Goal: Task Accomplishment & Management: Use online tool/utility

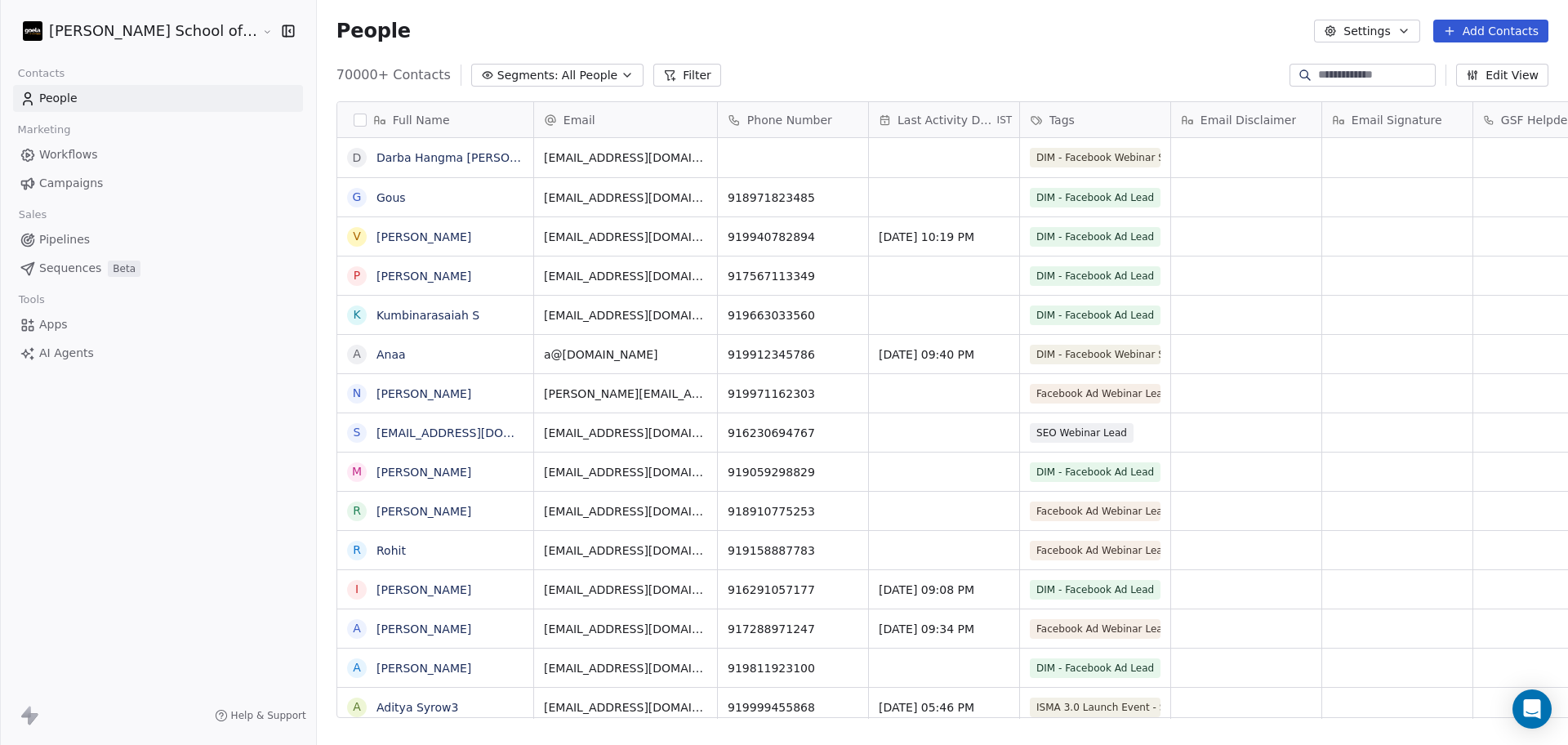
scroll to position [17, 17]
click at [1254, 31] on button "Add Contacts" at bounding box center [1490, 31] width 115 height 23
click at [1254, 21] on html "[PERSON_NAME] School of Finance LLP Contacts People Marketing Workflows Campaig…" at bounding box center [784, 372] width 1568 height 745
click at [1254, 32] on button "Settings" at bounding box center [1366, 31] width 105 height 23
click at [1254, 116] on span "Import" at bounding box center [1377, 118] width 37 height 17
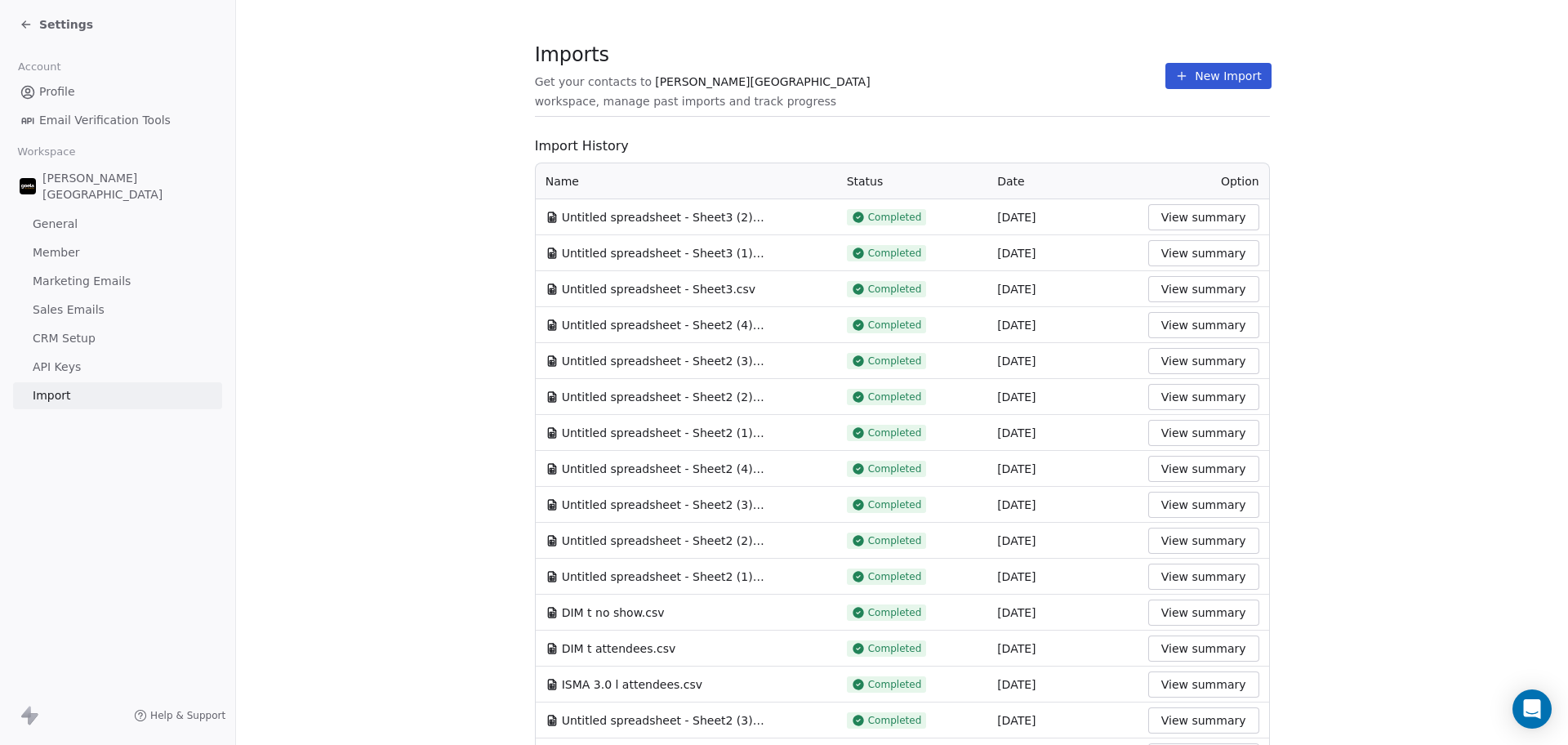
click at [1175, 71] on icon at bounding box center [1182, 76] width 13 height 13
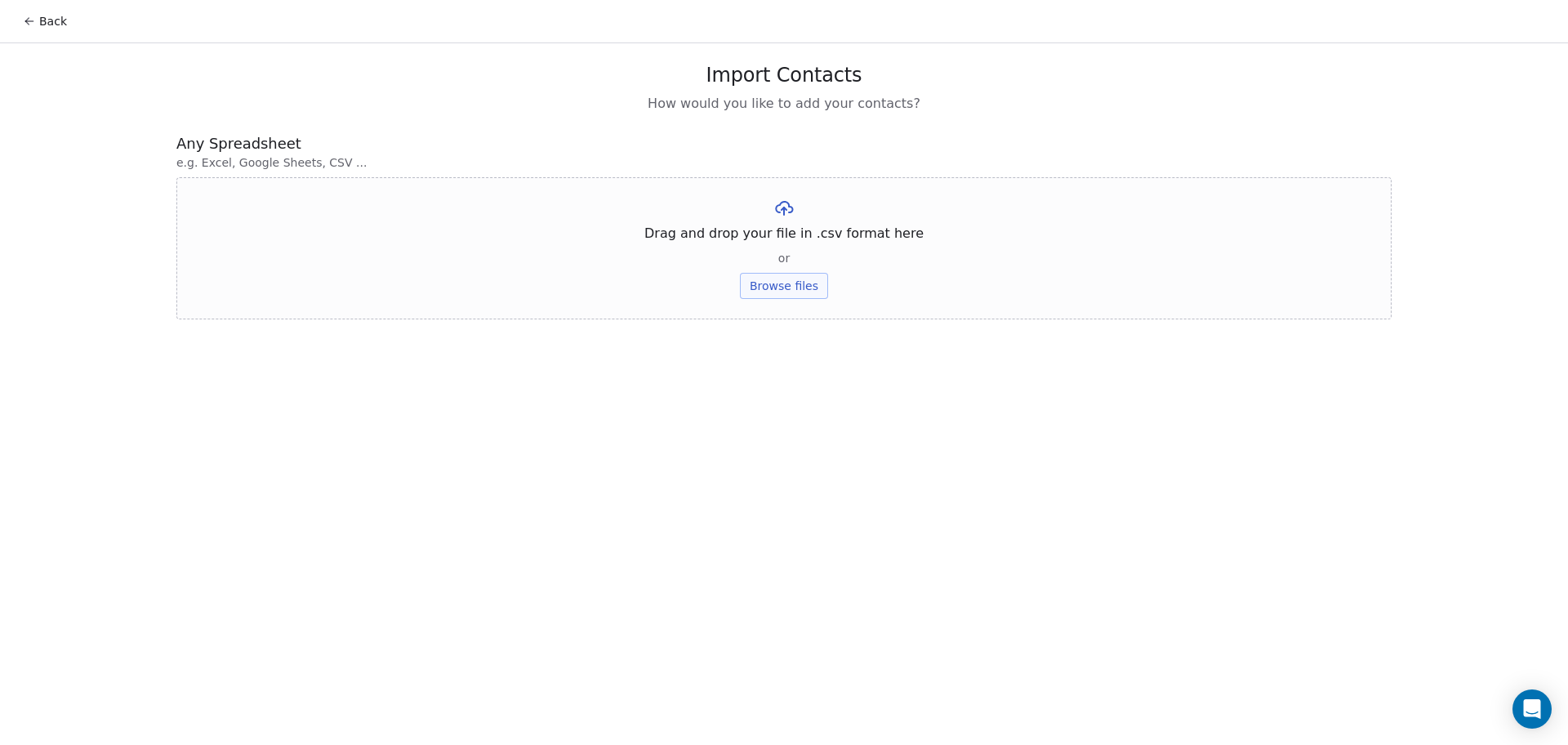
click at [757, 291] on button "Browse files" at bounding box center [784, 286] width 88 height 26
click at [771, 255] on div "Untitled spreadsheet - Sheet2 (1).csv Upload" at bounding box center [784, 225] width 1216 height 97
click at [765, 240] on button "Upload" at bounding box center [784, 241] width 60 height 26
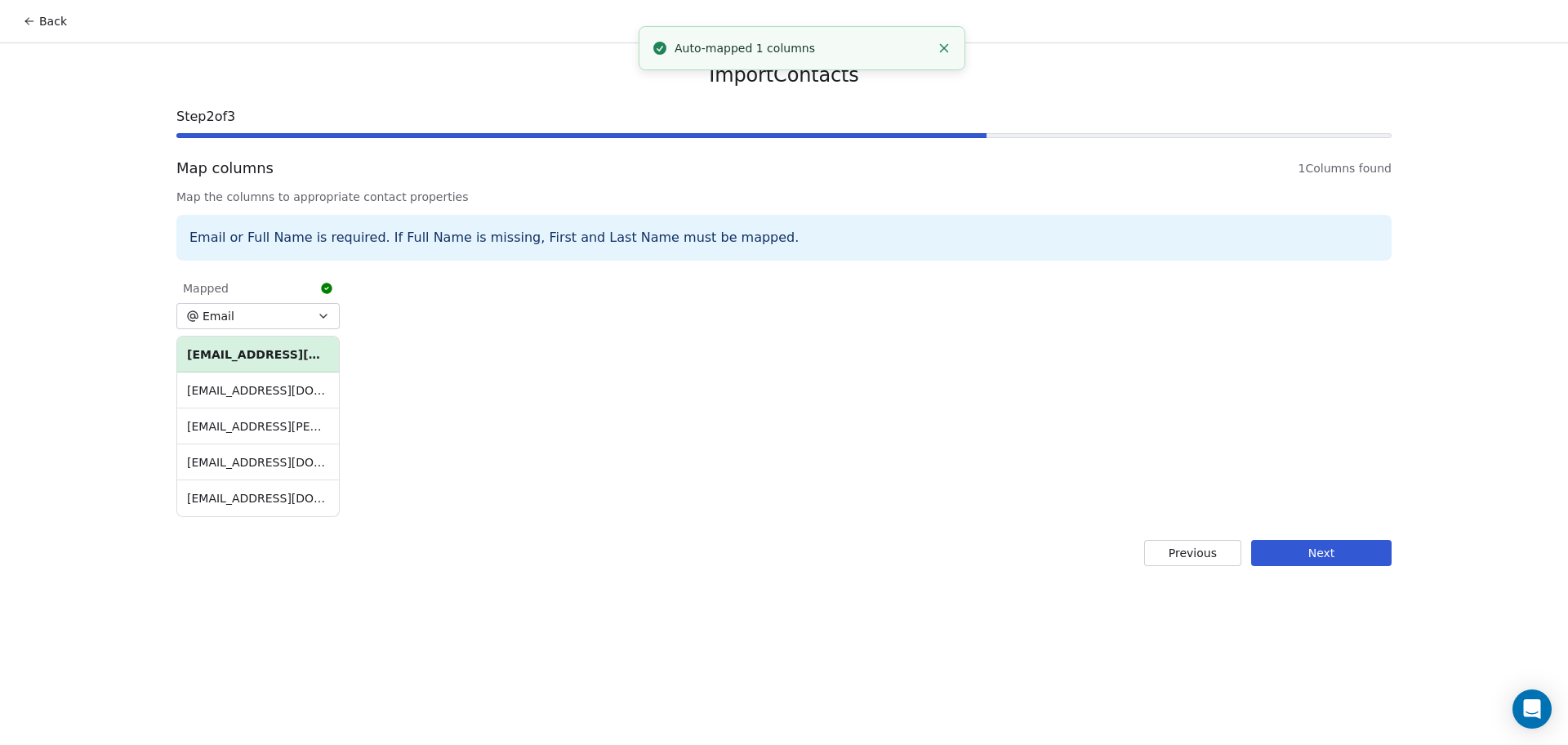
click at [1254, 555] on button "Next" at bounding box center [1322, 553] width 141 height 26
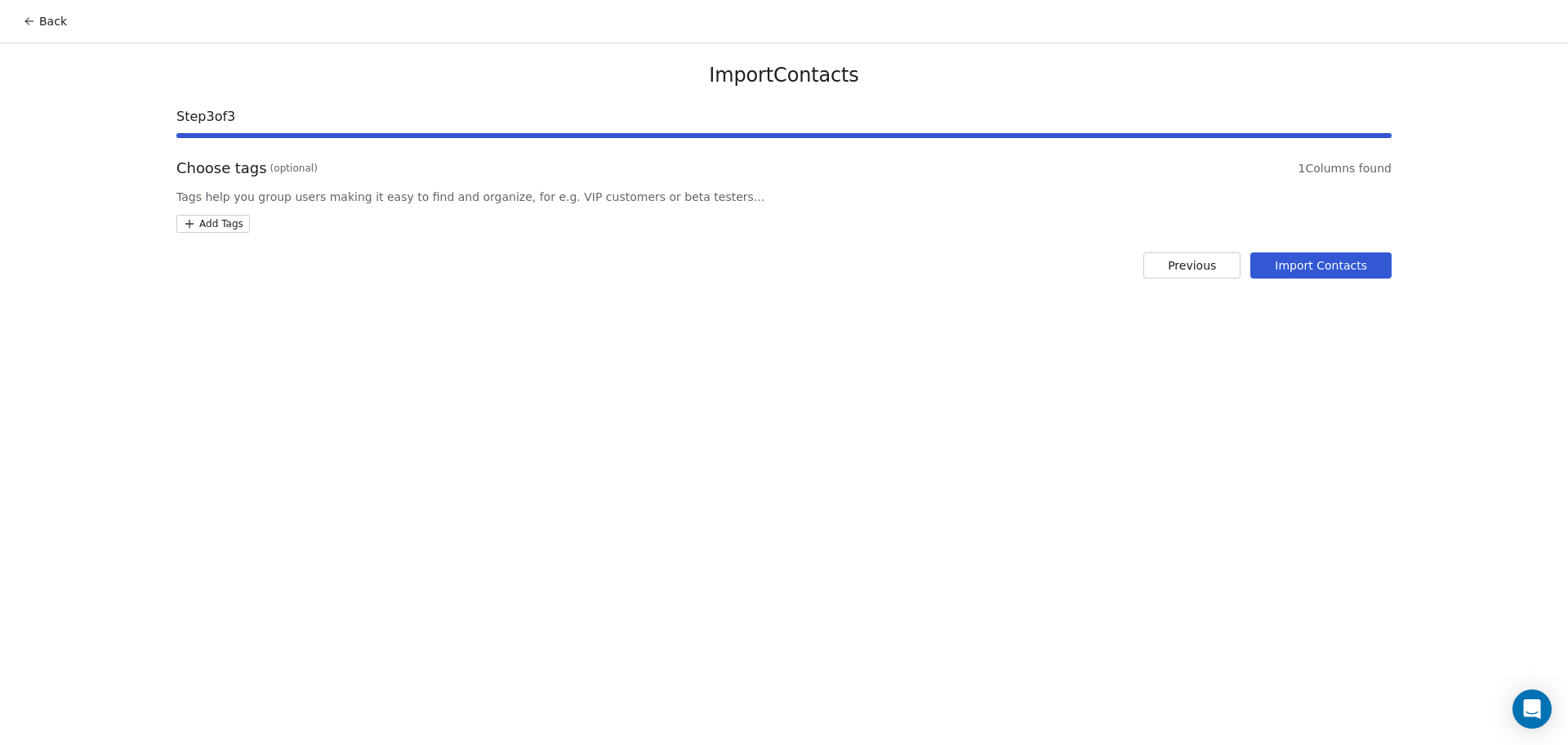
click at [227, 227] on html "Back Import Contacts Step 3 of 3 Choose tags (optional) 1 Columns found Tags he…" at bounding box center [784, 372] width 1568 height 745
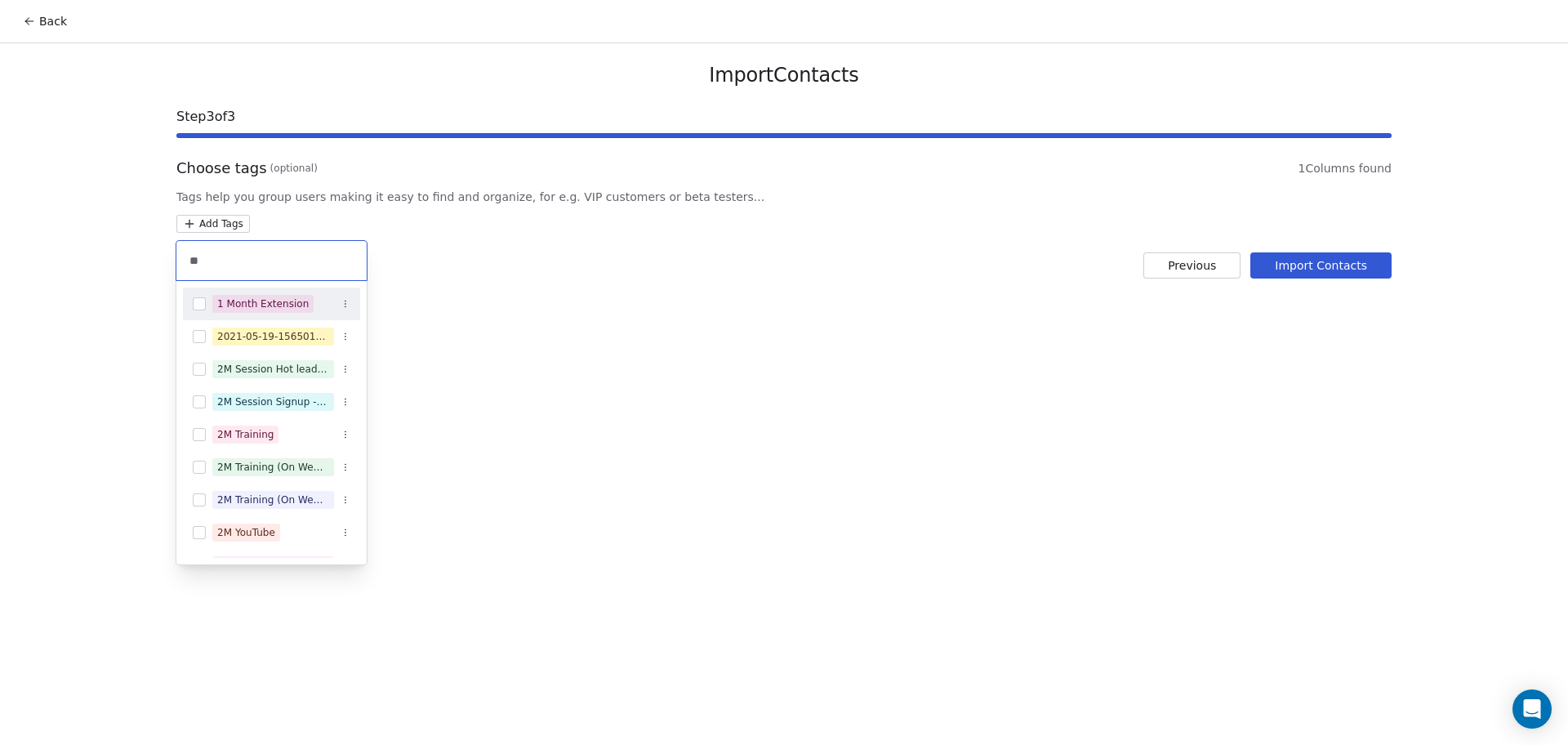
type input "*"
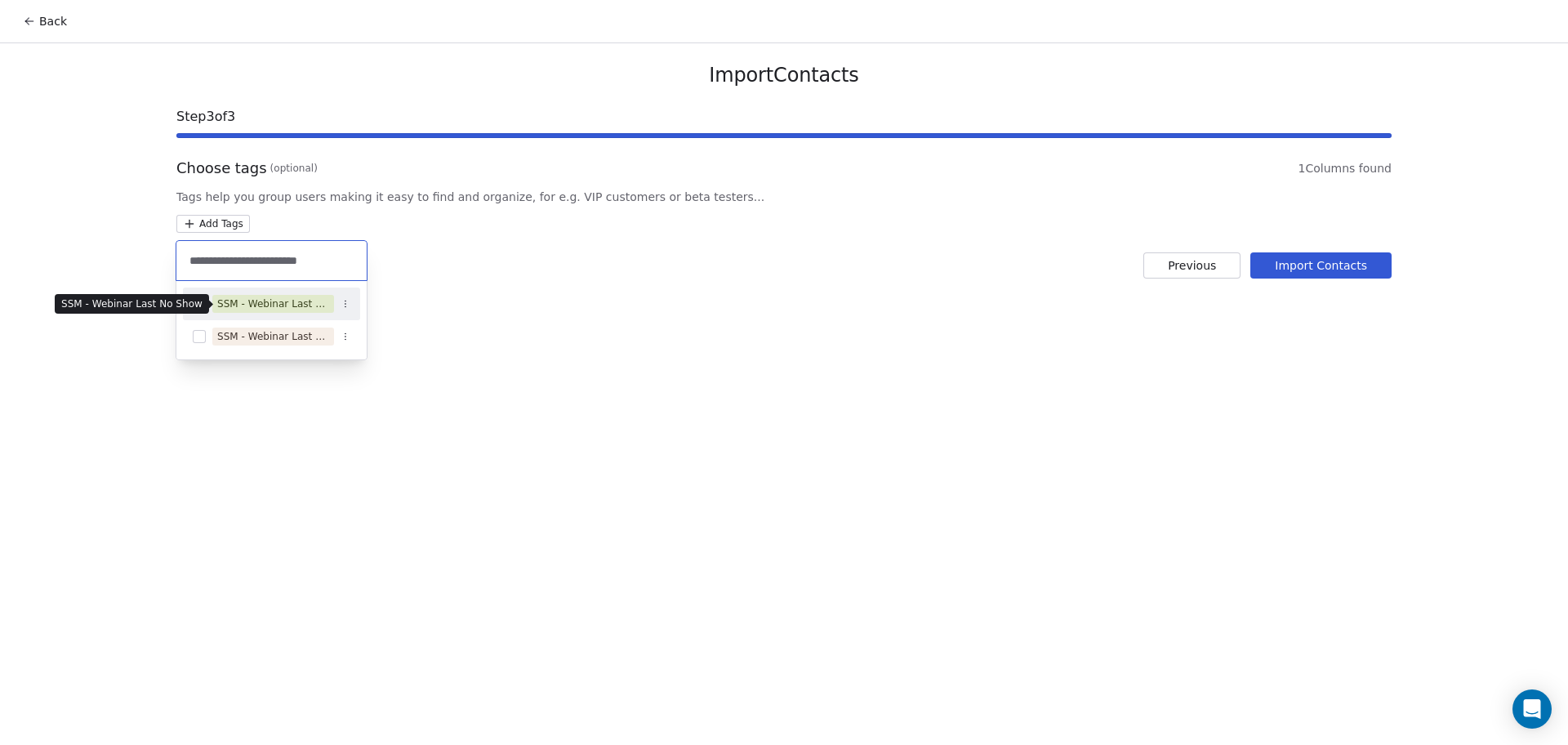
type input "**********"
click at [266, 312] on span "SSM - Webinar Last No Show" at bounding box center [273, 304] width 122 height 18
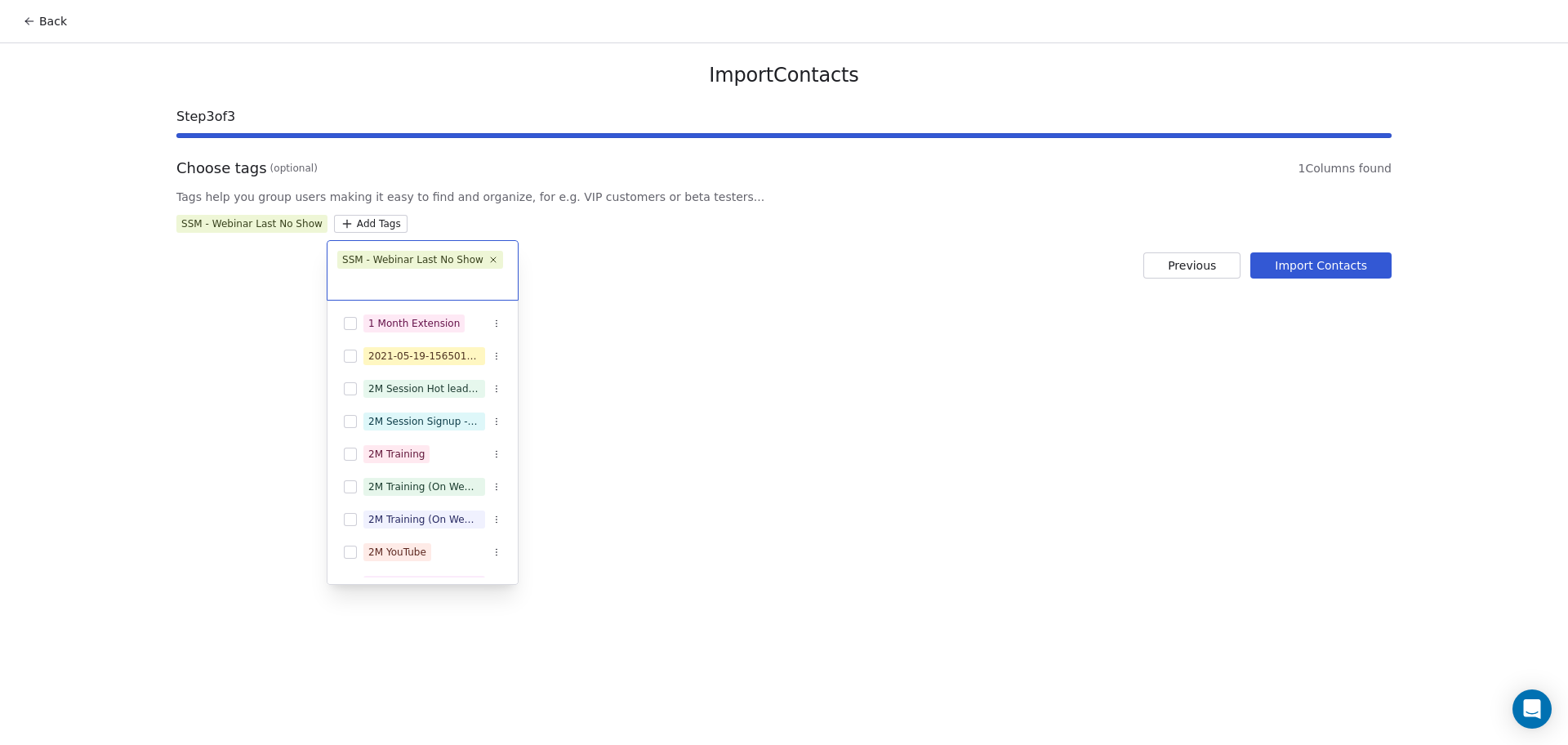
click at [1254, 276] on html "Back Import Contacts Step 3 of 3 Choose tags (optional) 1 Columns found Tags he…" at bounding box center [784, 372] width 1568 height 745
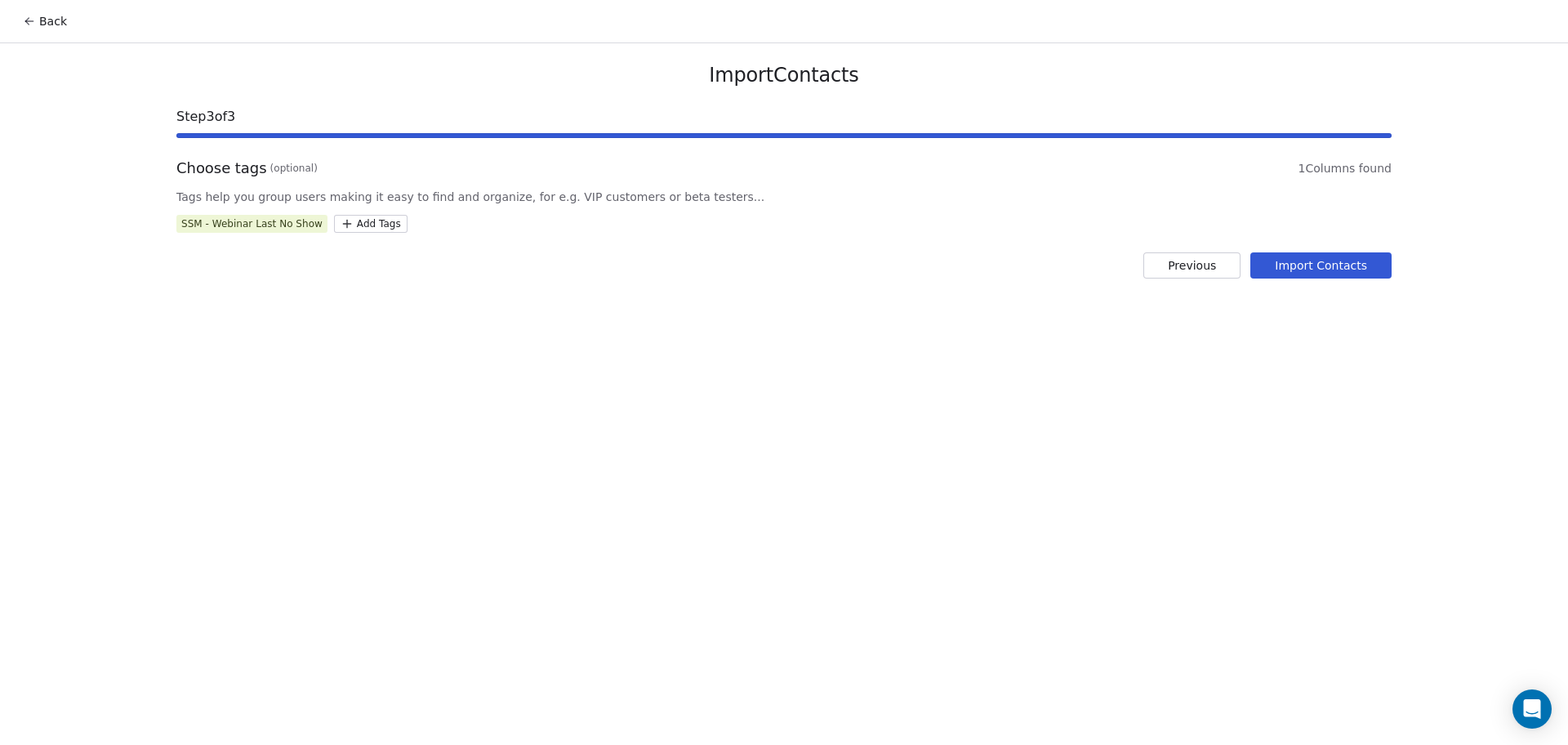
click at [1254, 270] on button "Import Contacts" at bounding box center [1321, 265] width 141 height 26
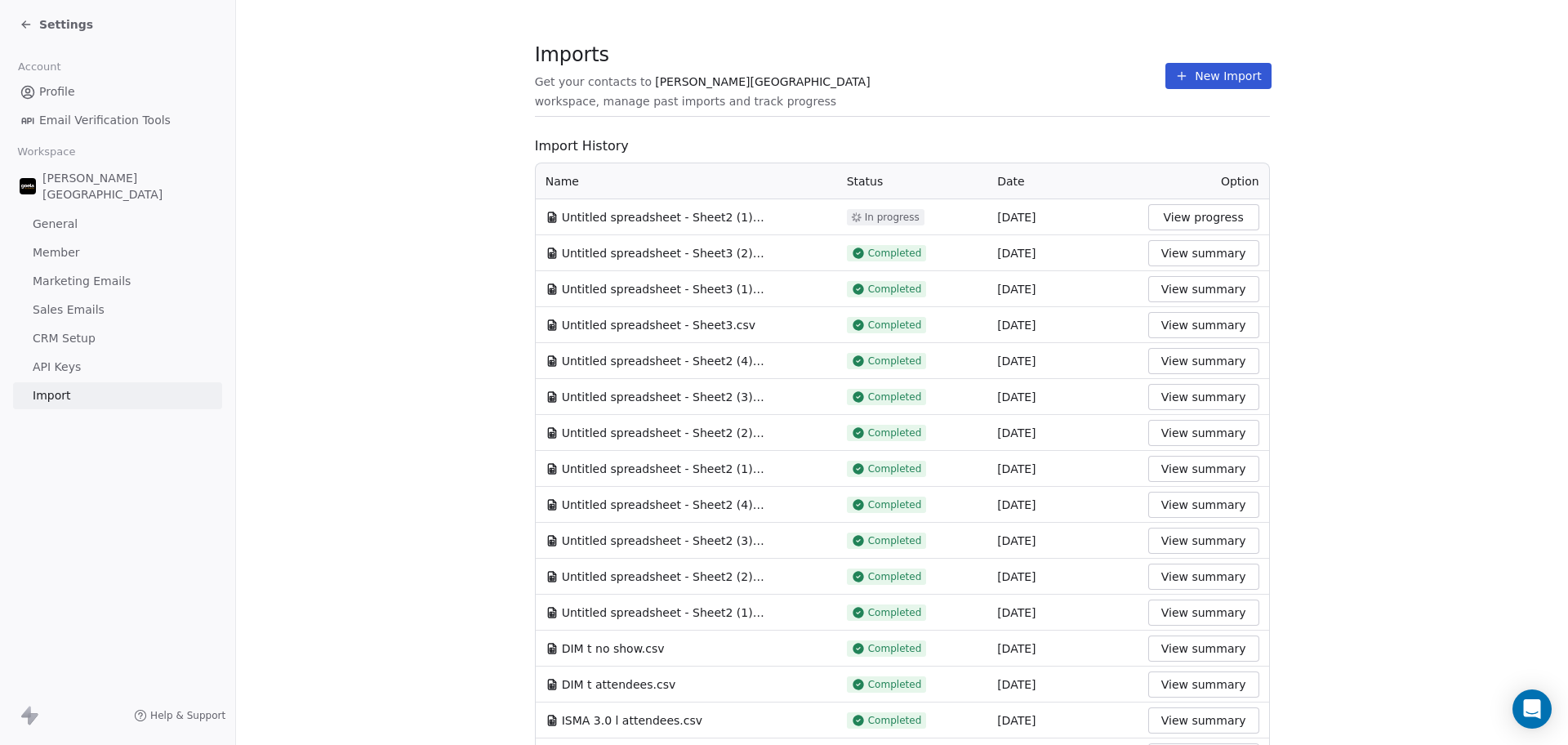
click at [1145, 76] on div "Imports Get your contacts to [PERSON_NAME] School workspace, manage past import…" at bounding box center [902, 76] width 735 height 28
click at [1165, 77] on button "New Import" at bounding box center [1217, 76] width 105 height 26
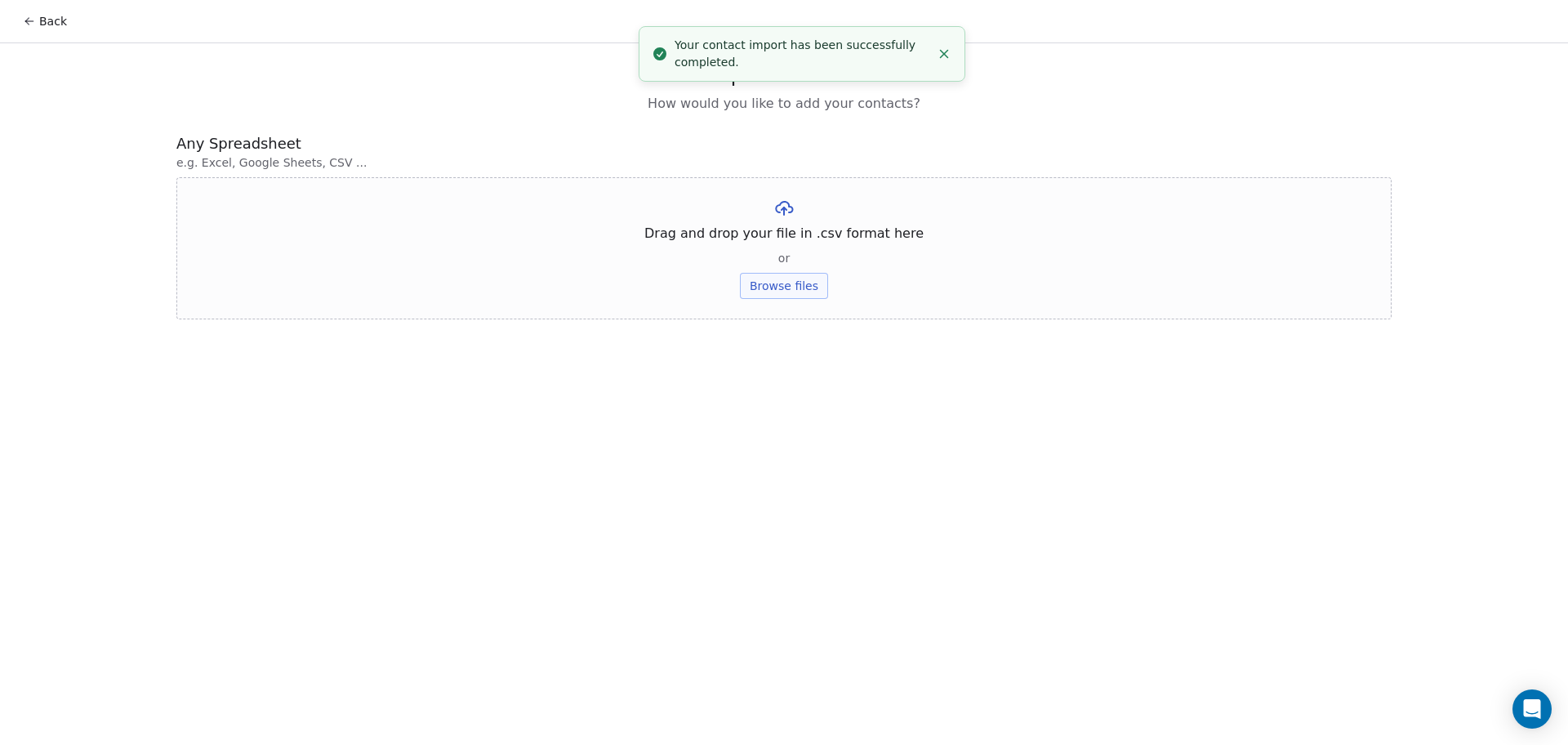
click at [823, 279] on button "Browse files" at bounding box center [784, 286] width 88 height 26
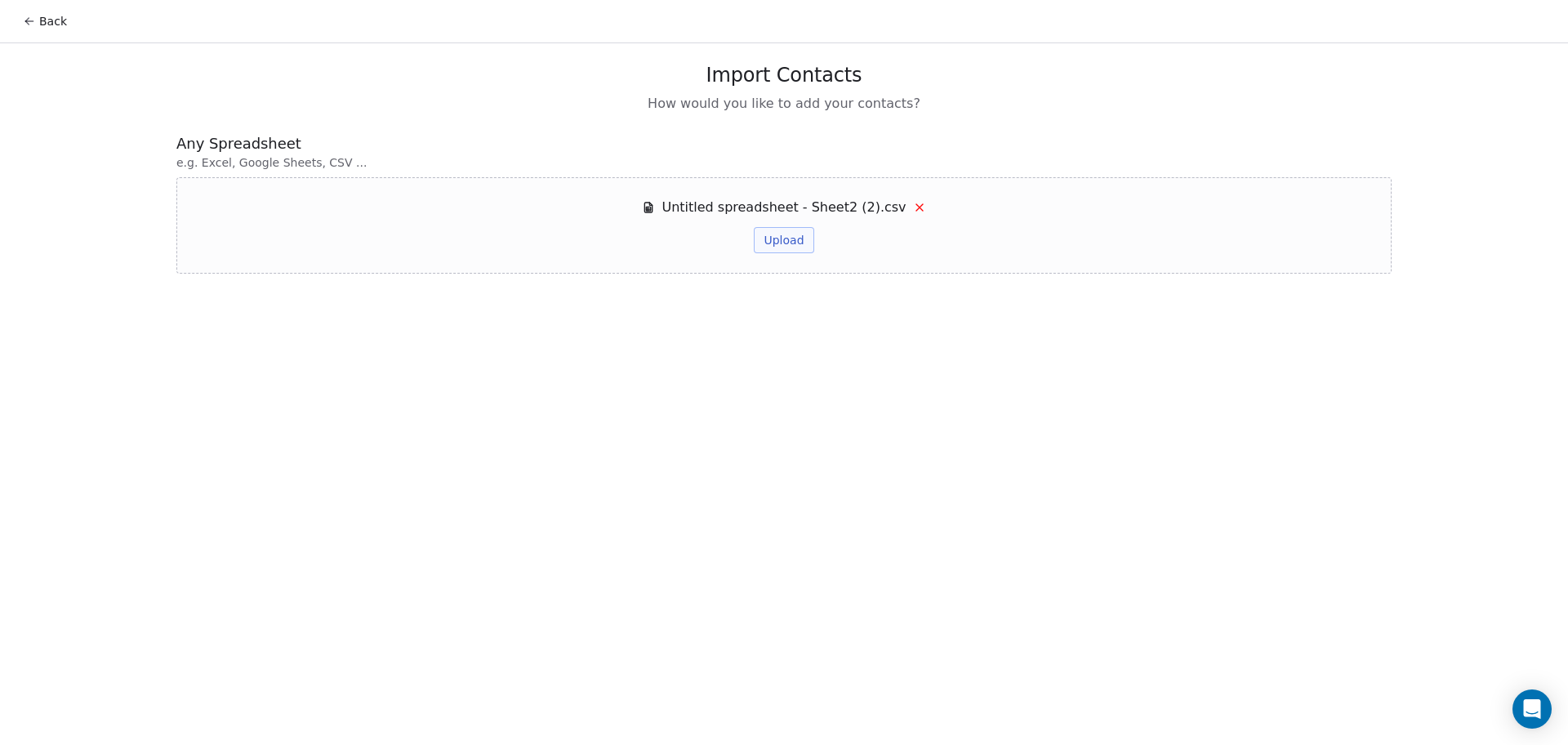
click at [802, 250] on button "Upload" at bounding box center [784, 241] width 60 height 26
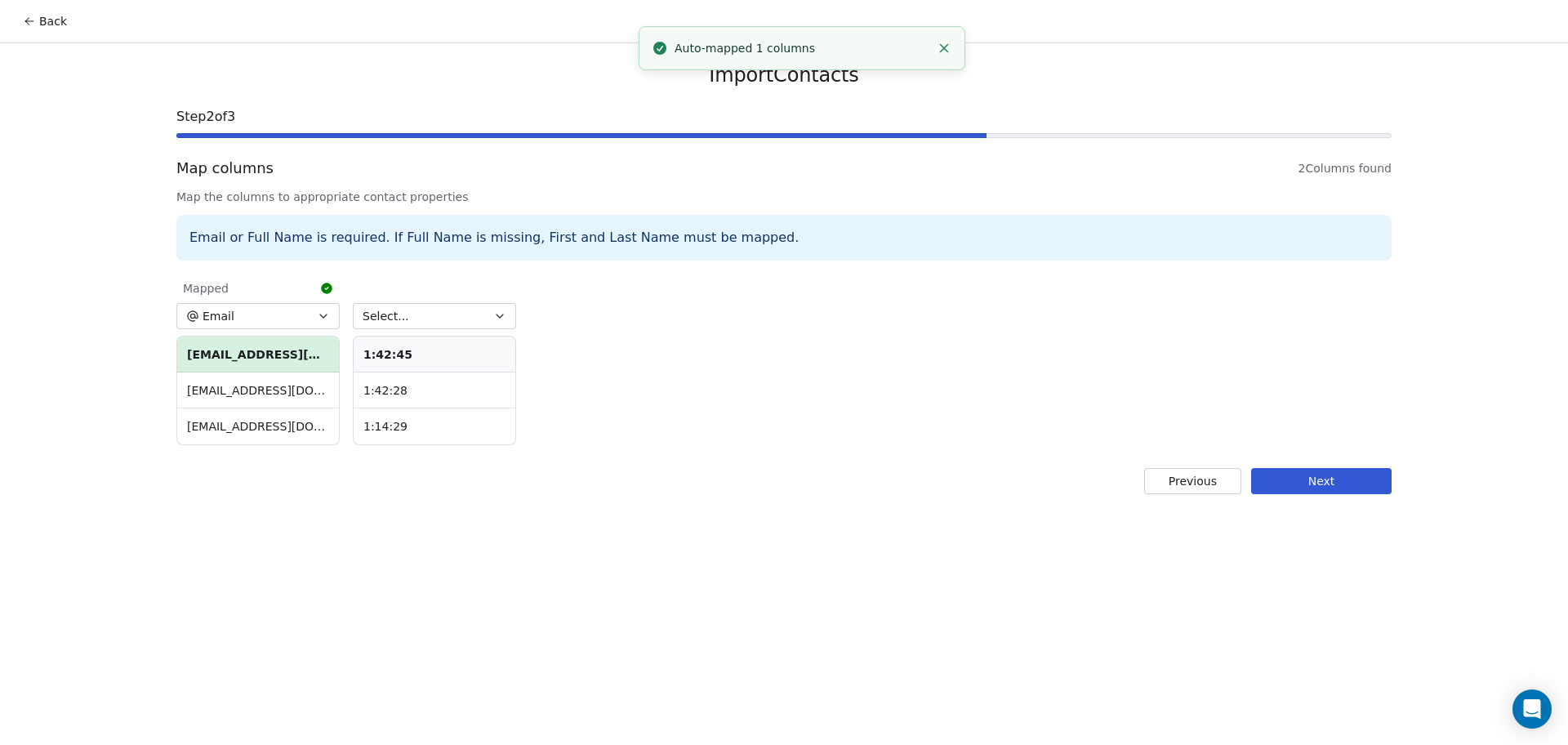
click at [374, 311] on span "Select..." at bounding box center [386, 316] width 46 height 17
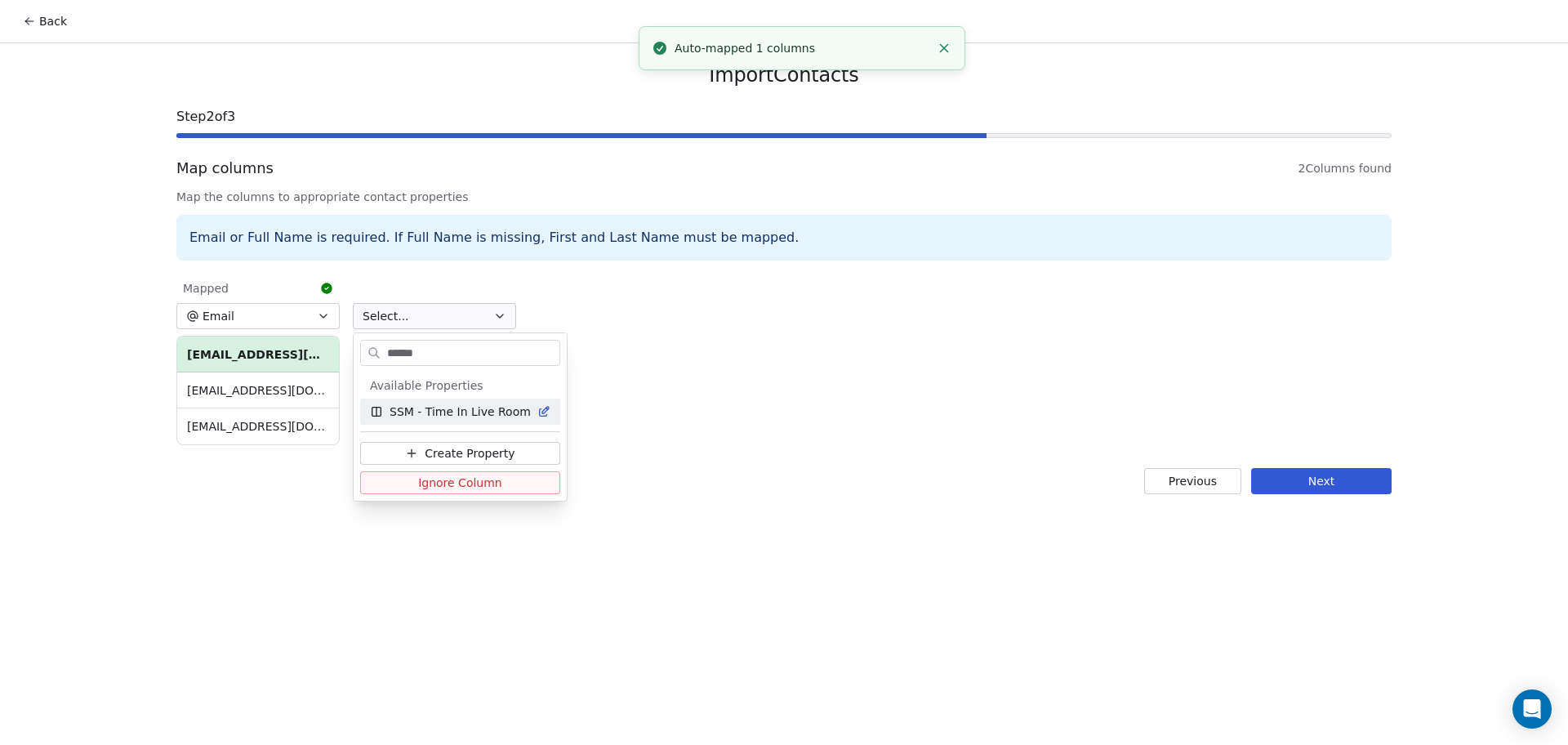
type input "*******"
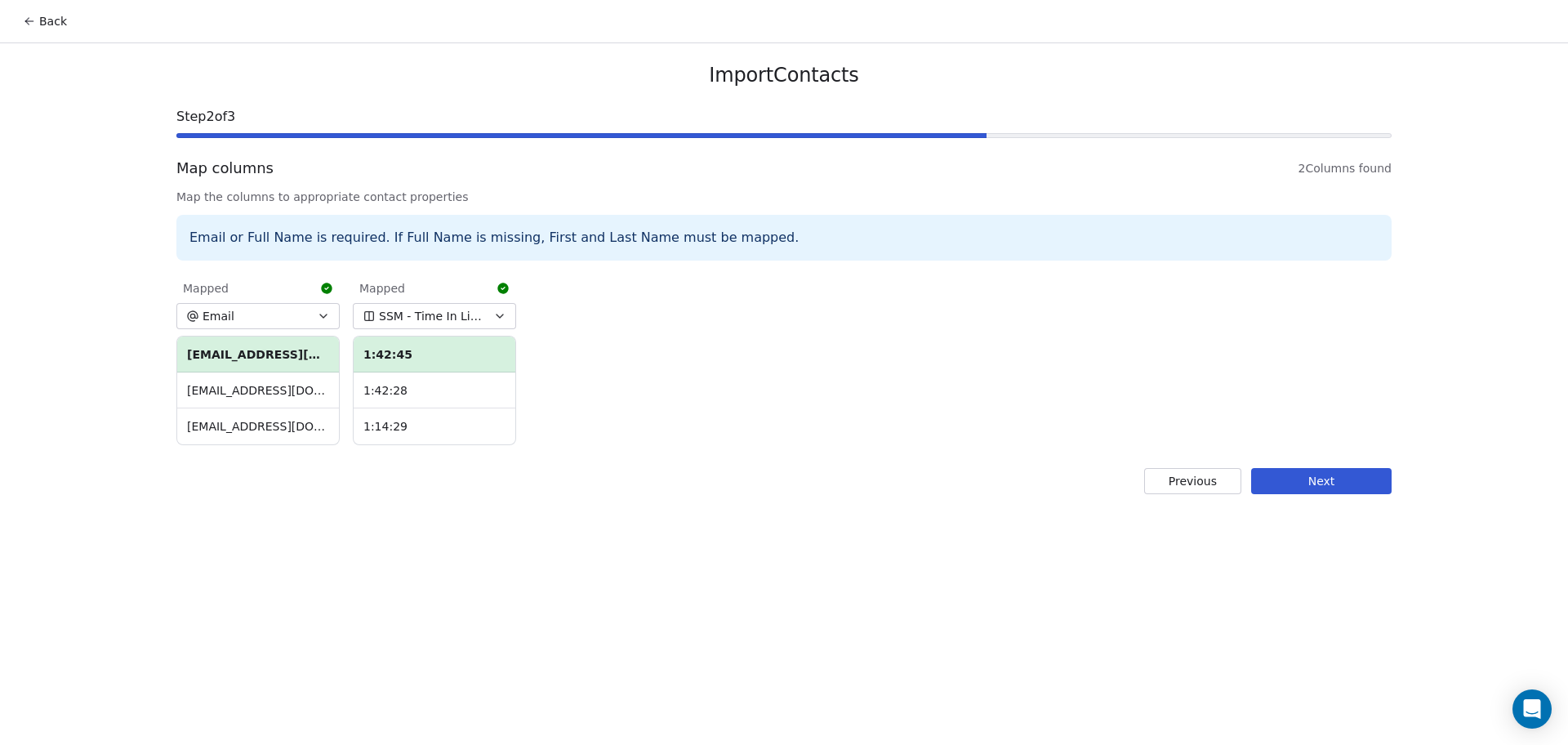
click at [1254, 485] on button "Next" at bounding box center [1322, 481] width 141 height 26
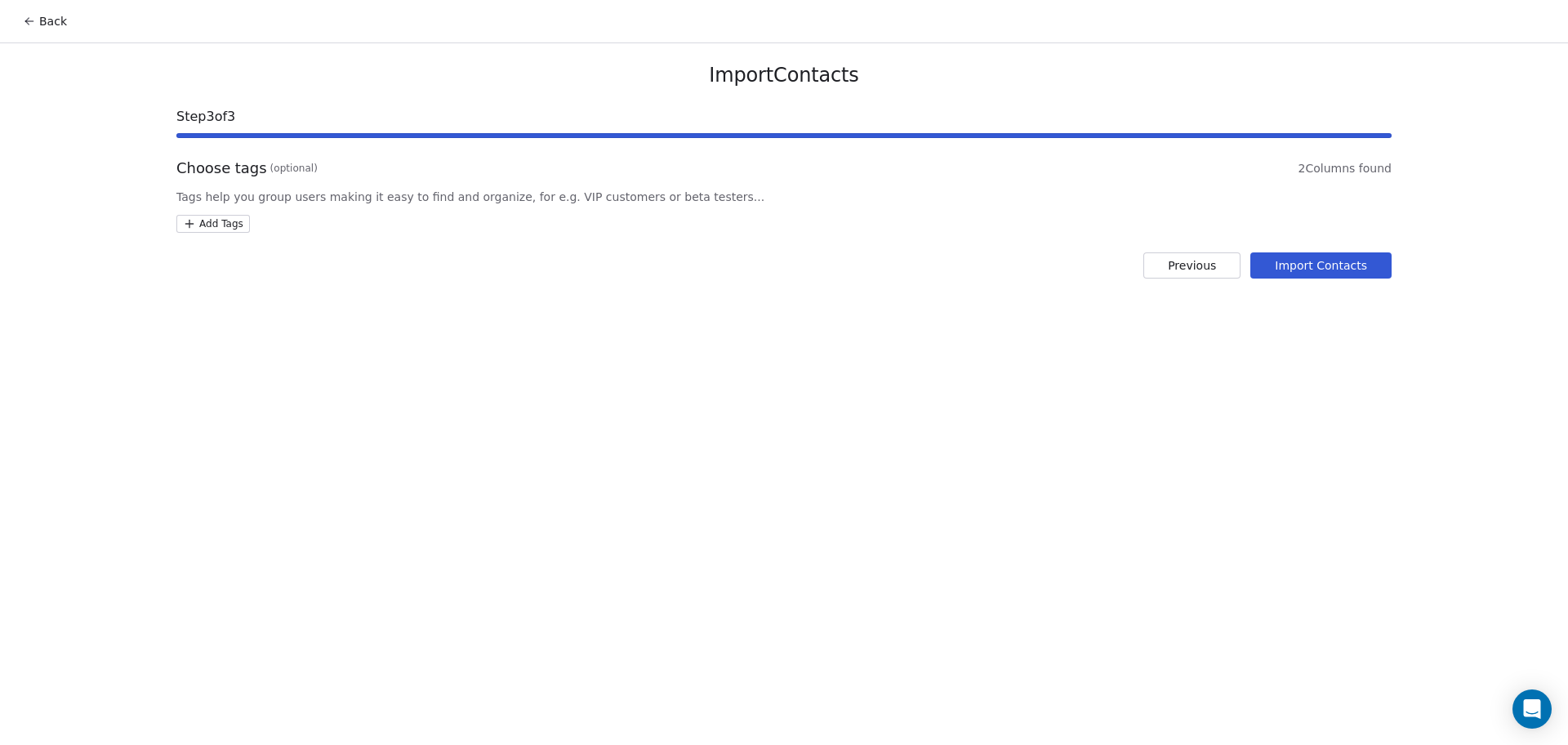
click at [213, 228] on html "Back Import Contacts Step 3 of 3 Choose tags (optional) 2 Columns found Tags he…" at bounding box center [784, 372] width 1568 height 745
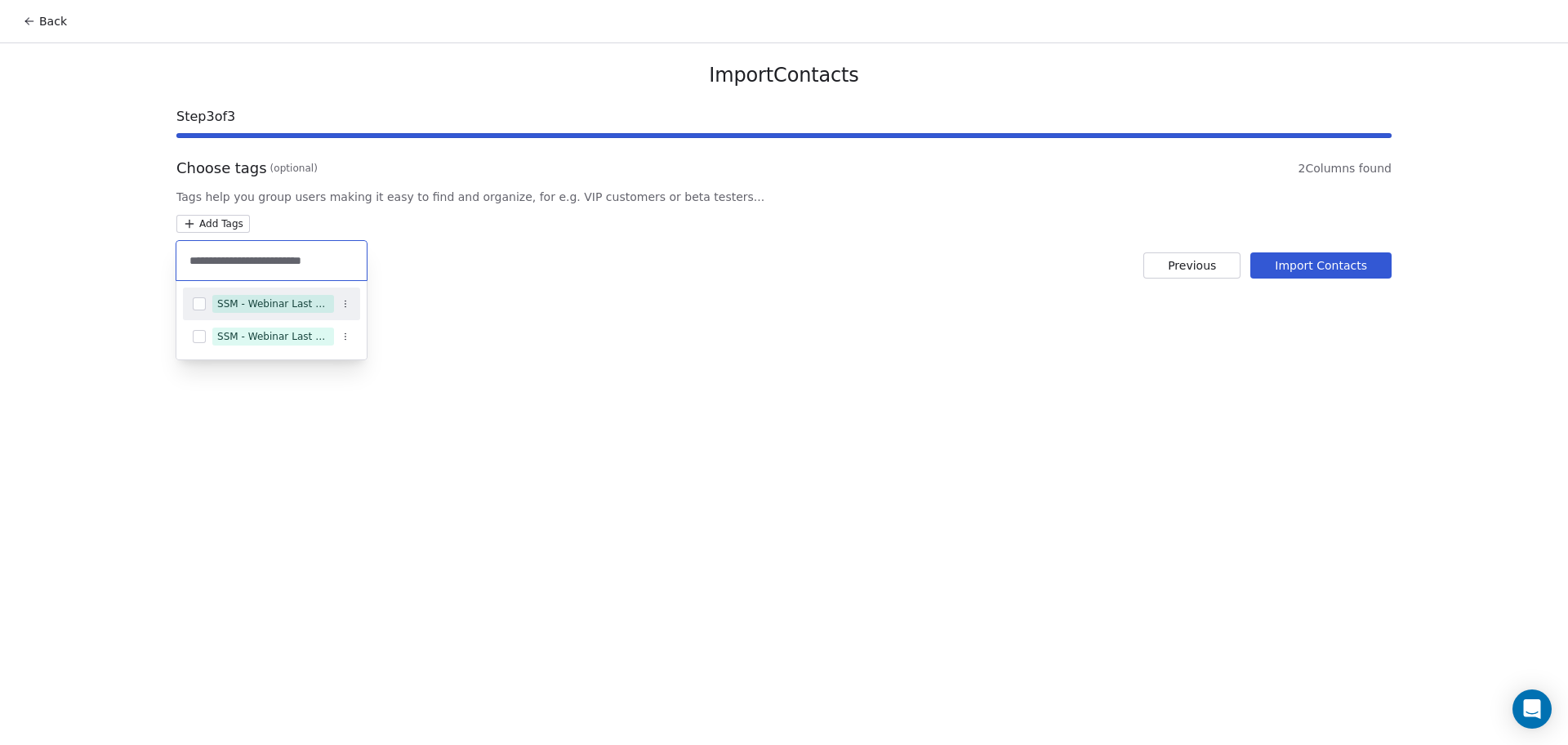
type input "**********"
click at [286, 309] on div "SSM - Webinar Last Attended" at bounding box center [273, 304] width 112 height 15
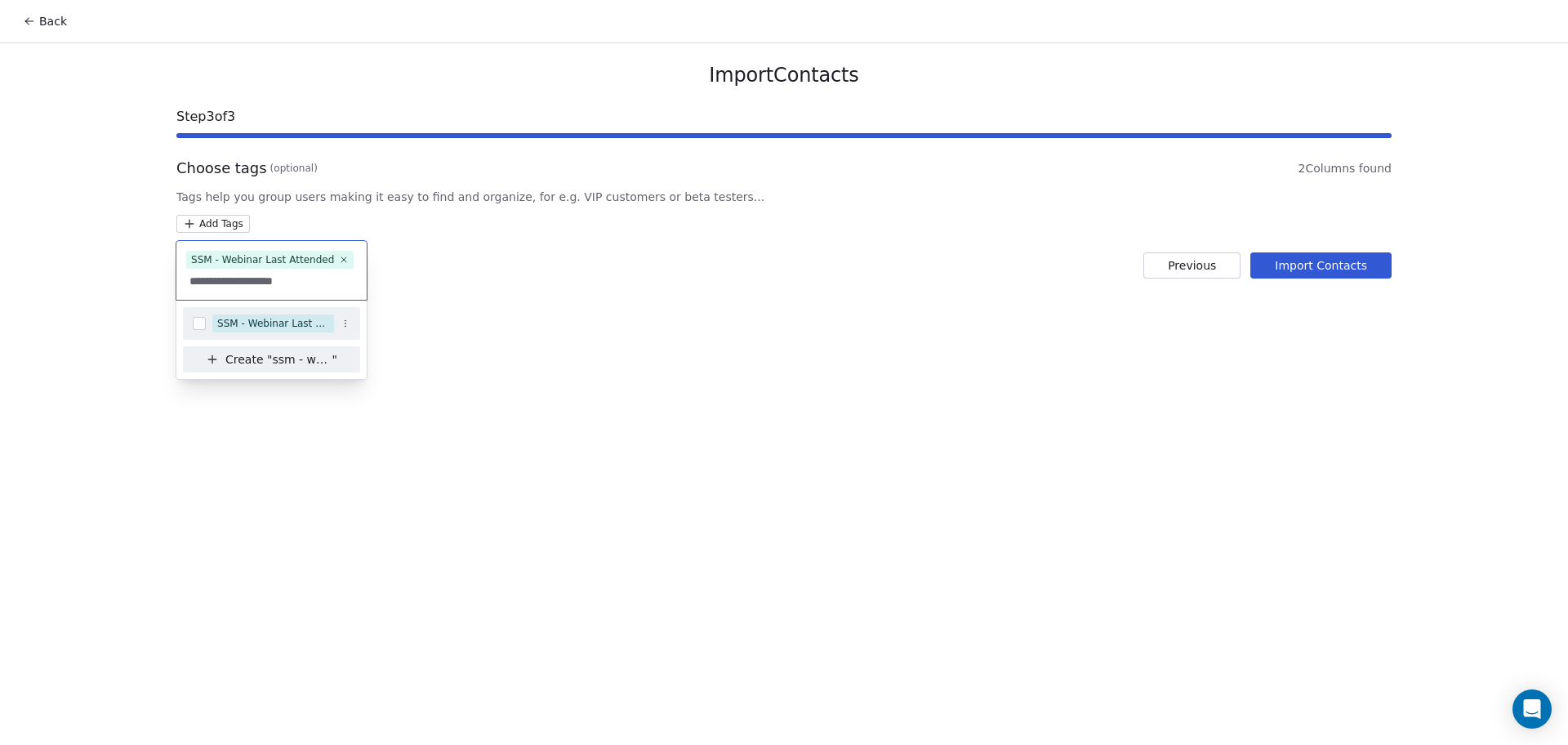
type input "**********"
click at [313, 313] on div "SSM - Webinar Last Hot Lead" at bounding box center [271, 323] width 177 height 26
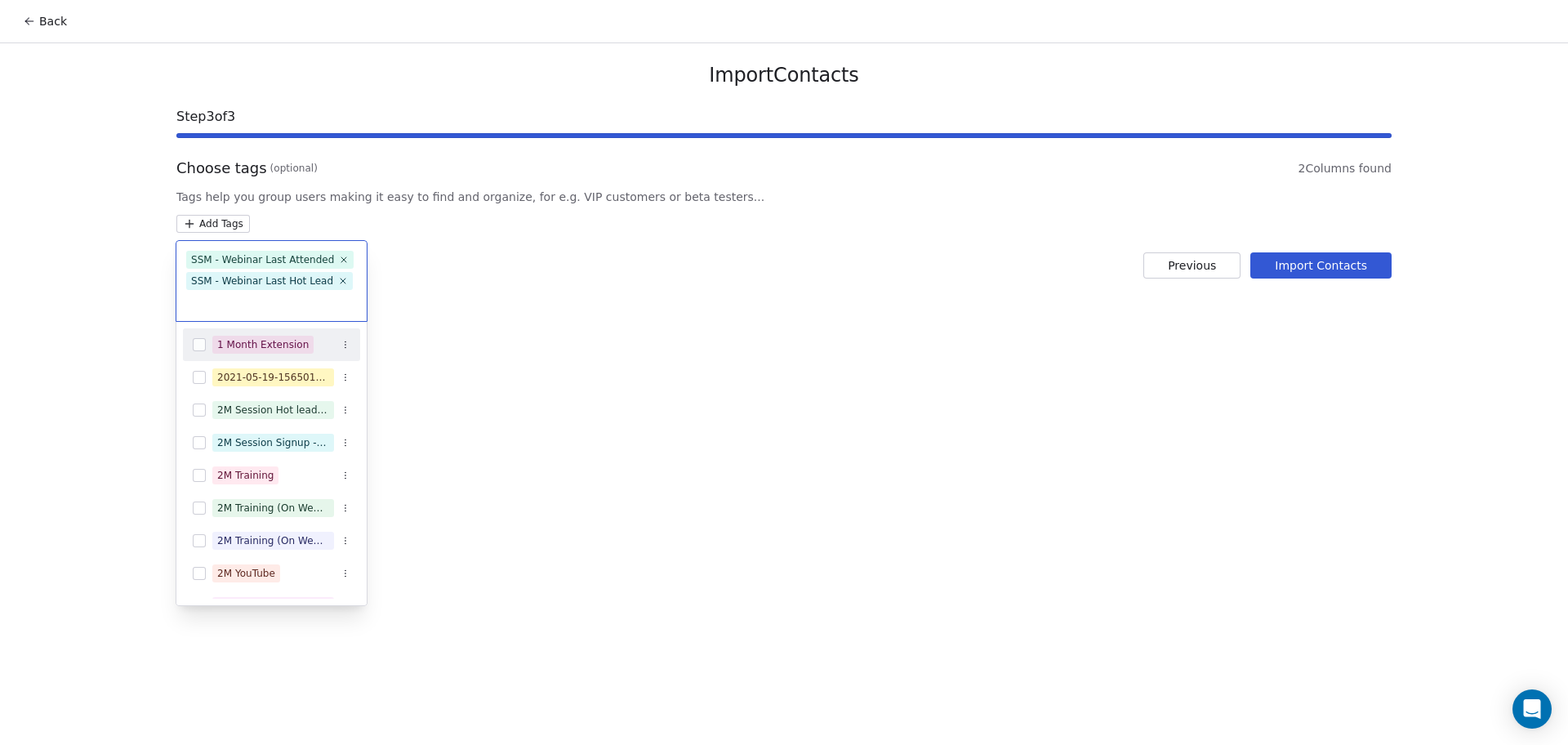
click at [575, 291] on html "Back Import Contacts Step 3 of 3 Choose tags (optional) 2 Columns found Tags he…" at bounding box center [784, 372] width 1568 height 745
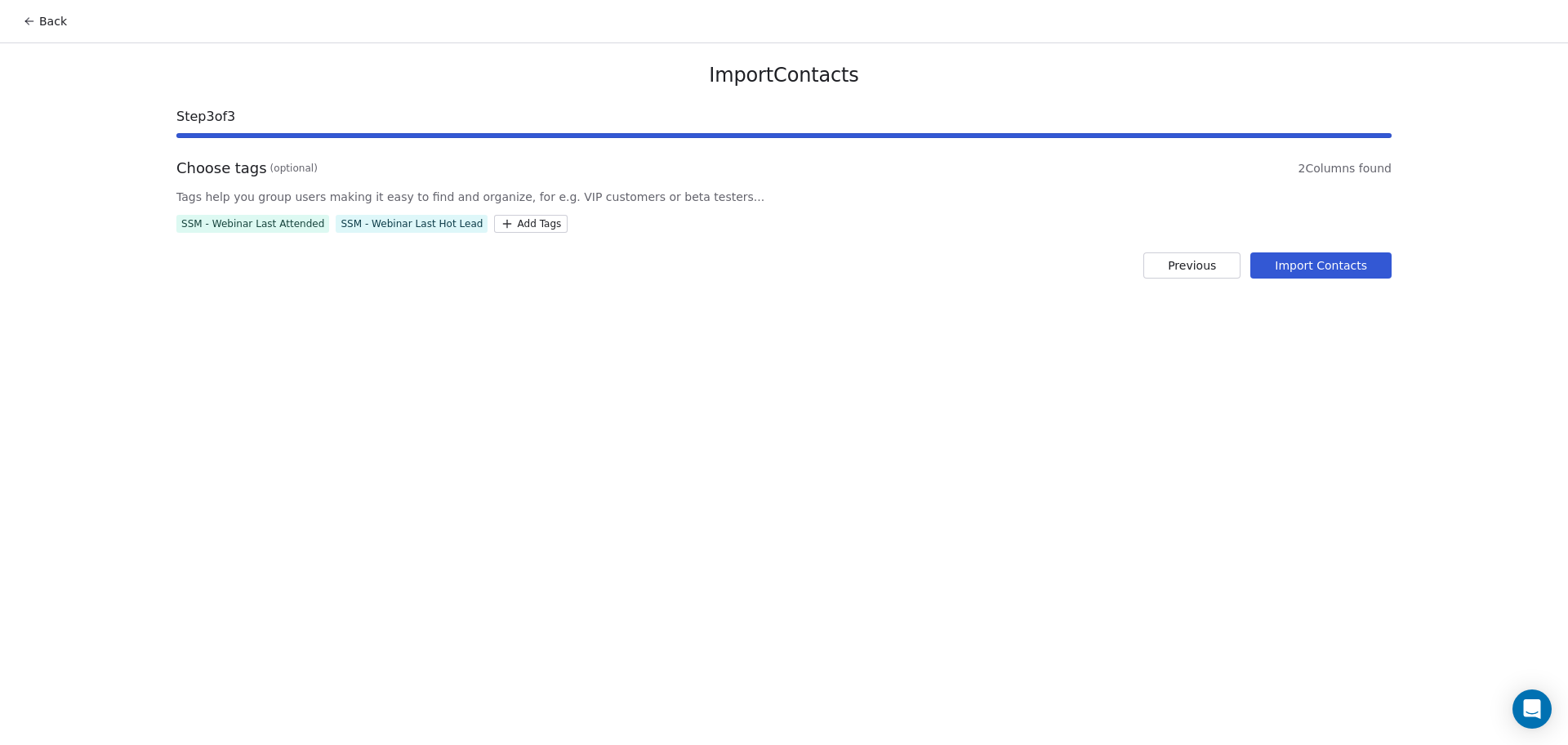
click at [1254, 263] on button "Import Contacts" at bounding box center [1321, 265] width 141 height 26
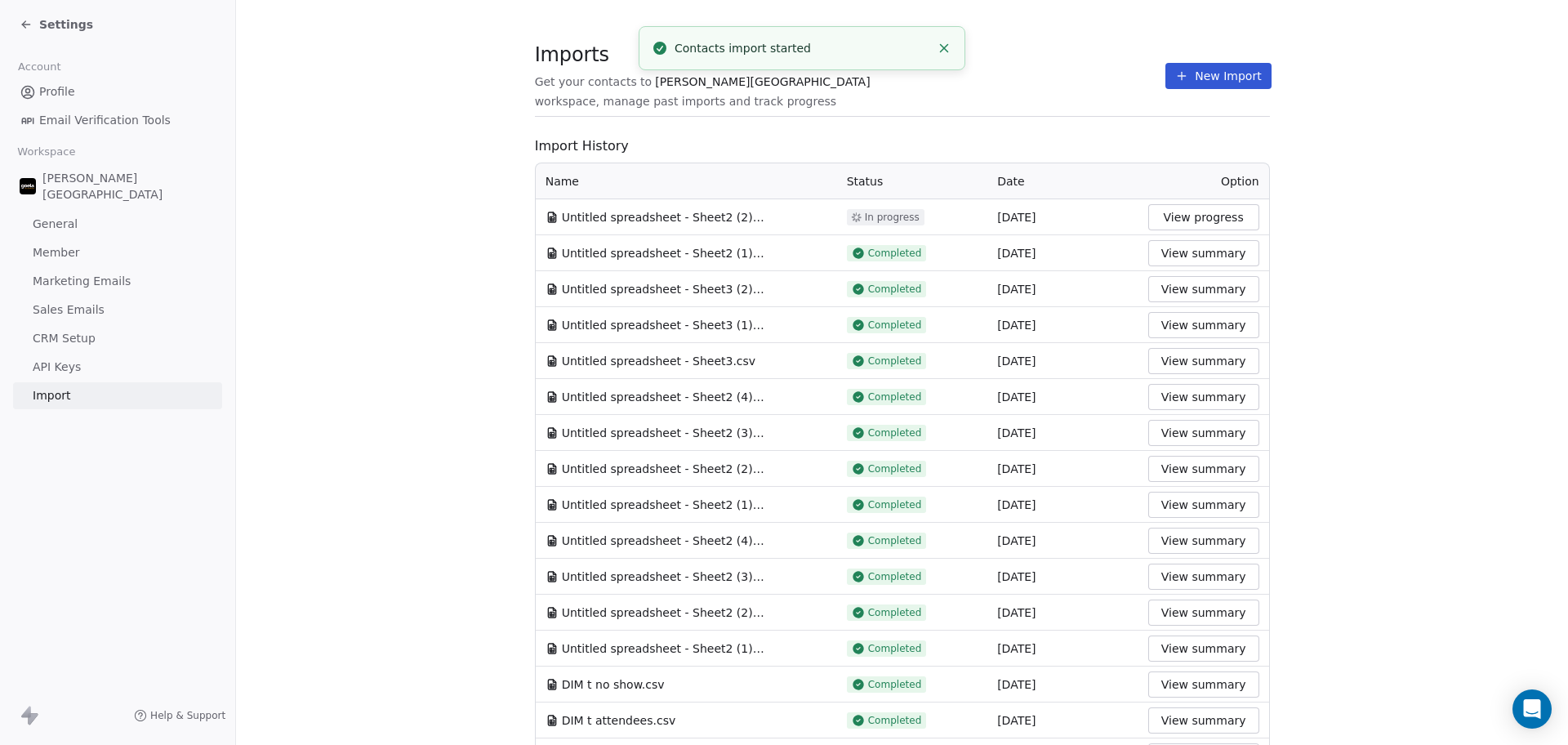
click at [1189, 65] on button "New Import" at bounding box center [1217, 76] width 105 height 26
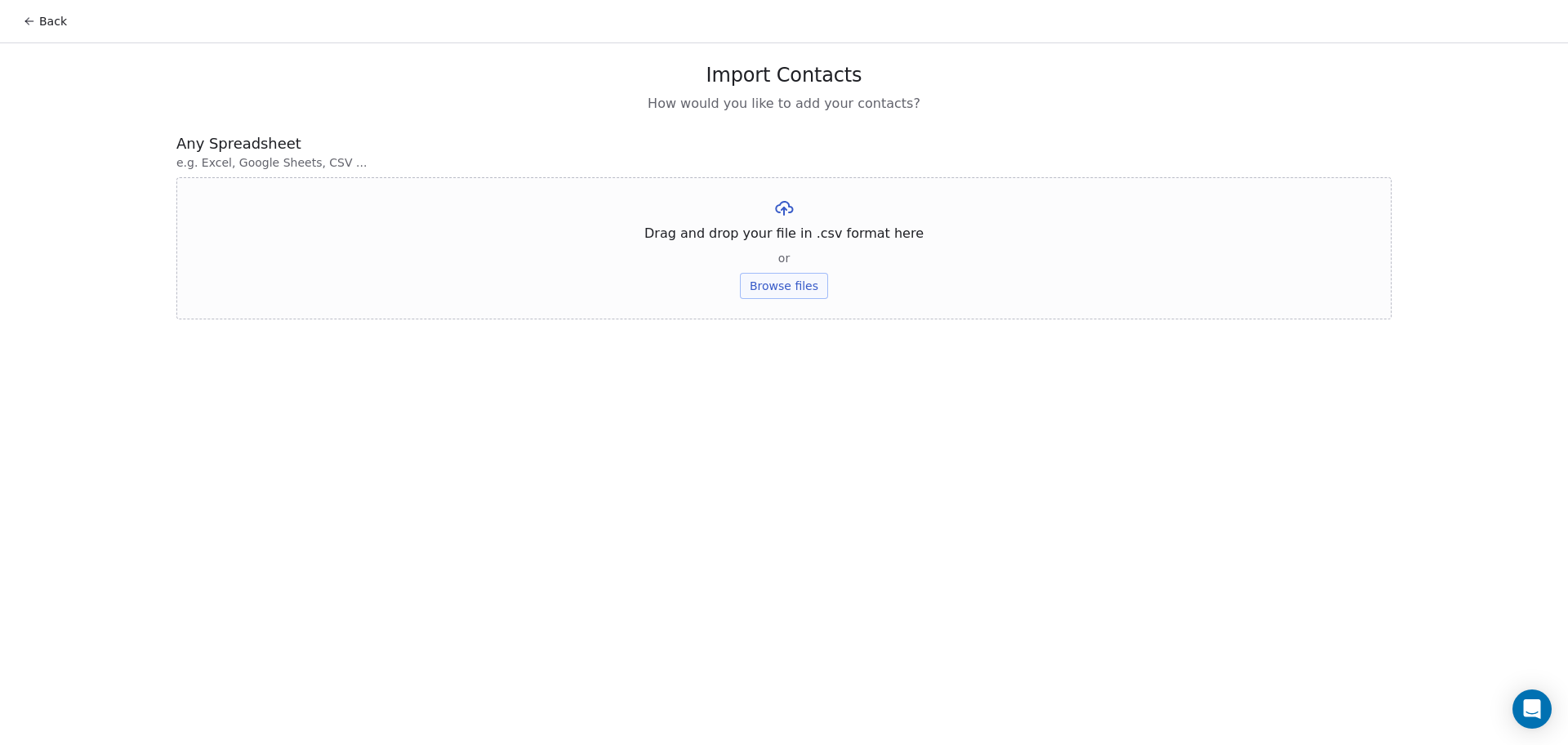
click at [795, 286] on button "Browse files" at bounding box center [784, 286] width 88 height 26
click at [775, 256] on div "Untitled spreadsheet - Sheet2 (3).csv Upload" at bounding box center [784, 225] width 1216 height 97
click at [774, 247] on button "Upload" at bounding box center [784, 241] width 60 height 26
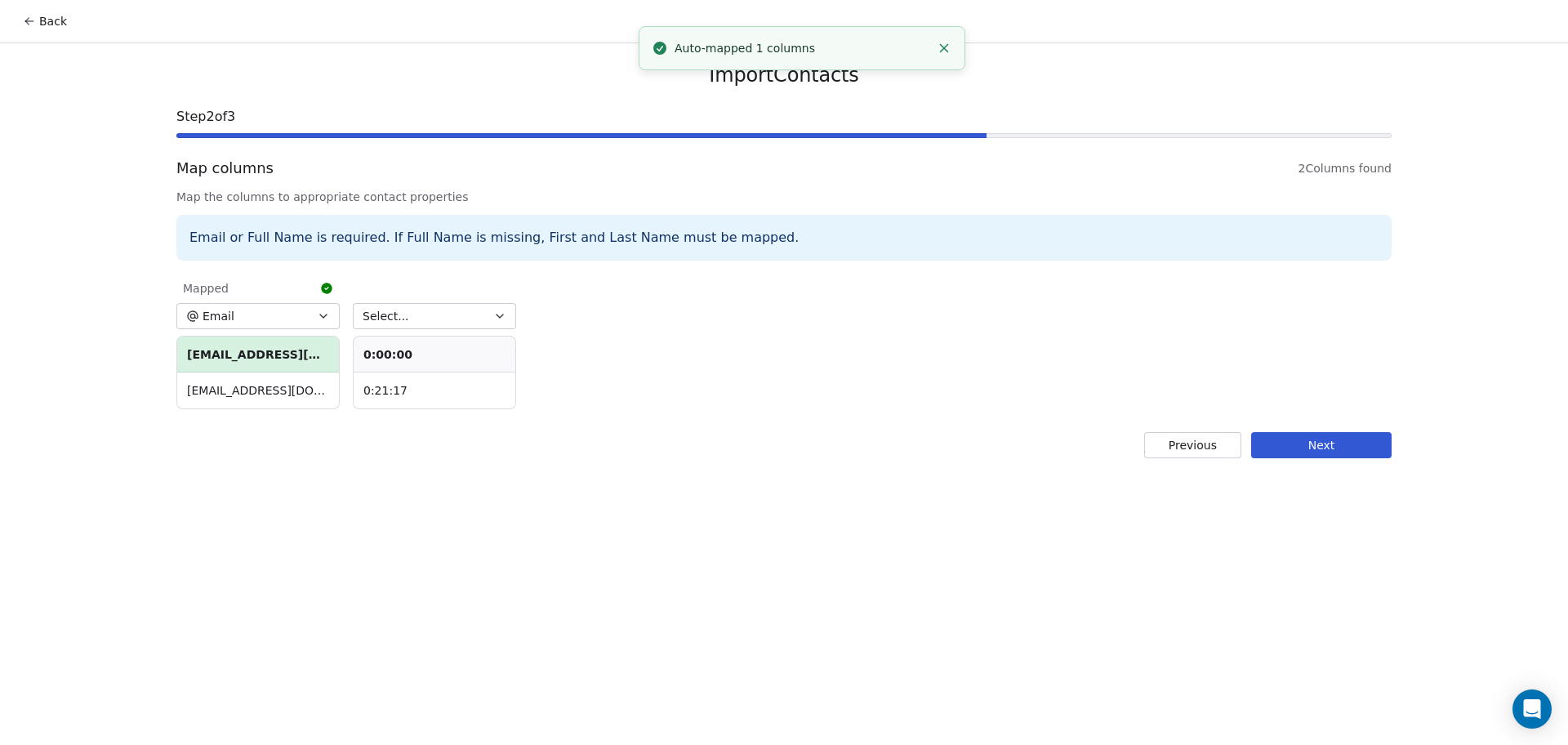
click at [413, 327] on button "Select..." at bounding box center [435, 316] width 164 height 26
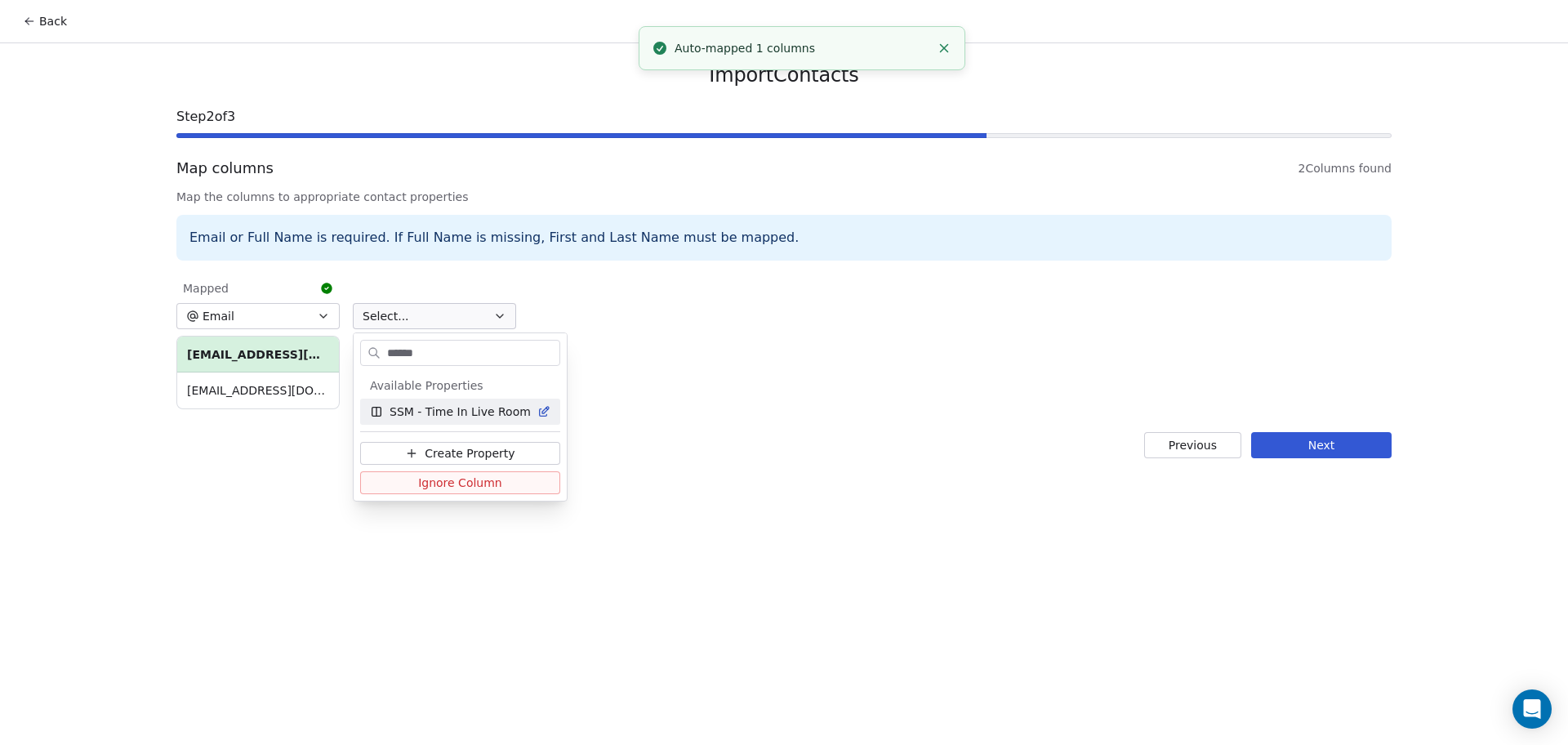
type input "*******"
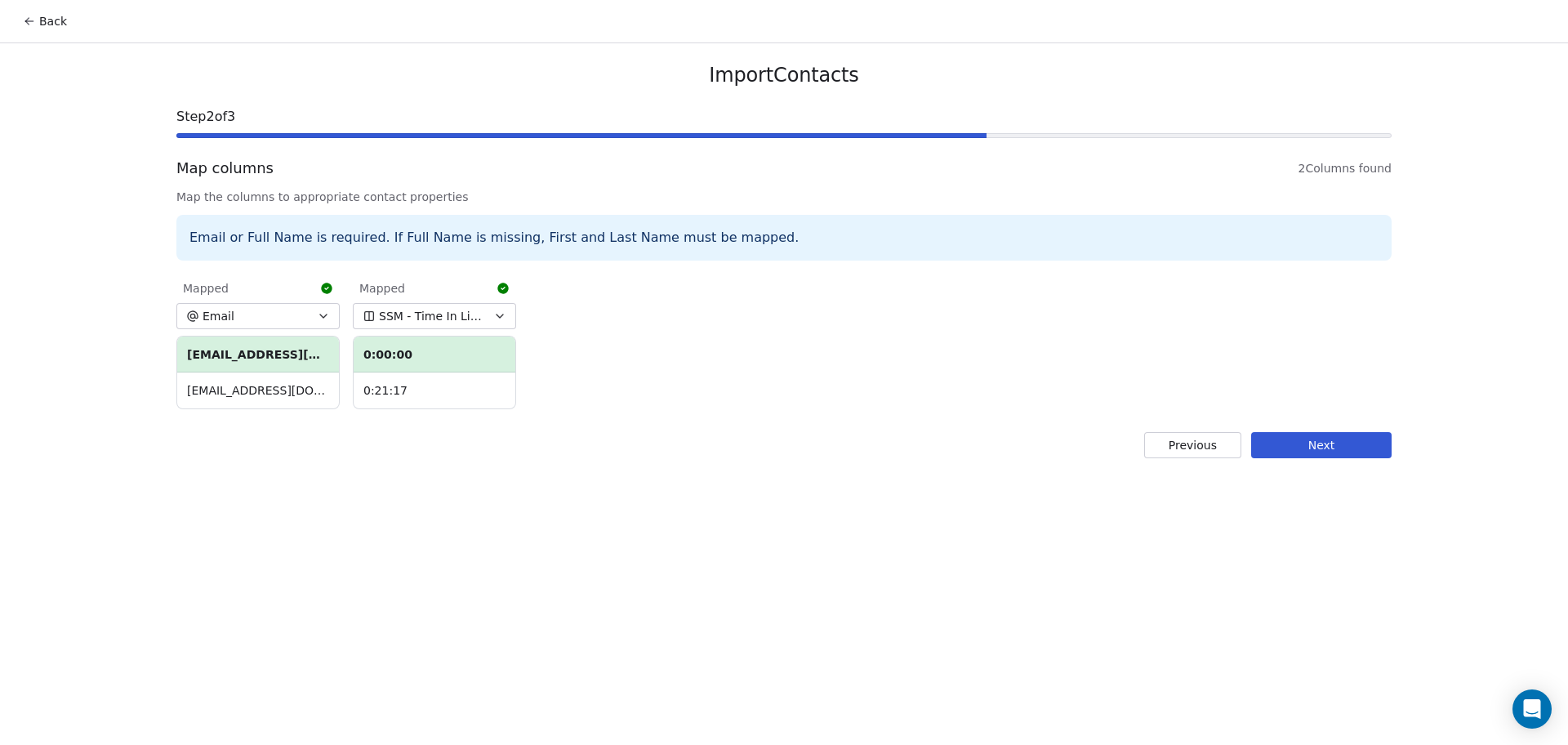
click at [1254, 435] on button "Next" at bounding box center [1322, 445] width 141 height 26
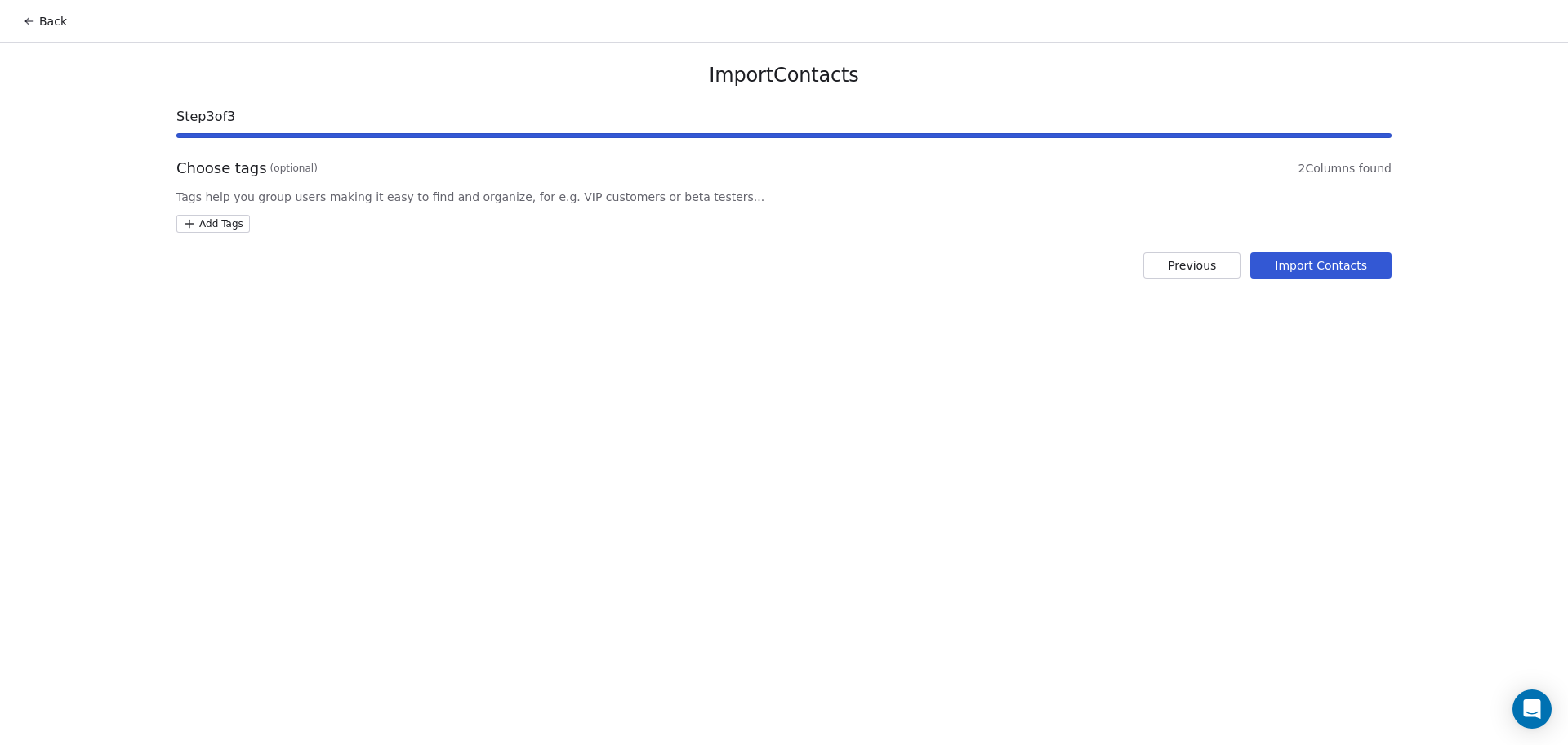
click at [191, 217] on html "Back Import Contacts Step 3 of 3 Choose tags (optional) 2 Columns found Tags he…" at bounding box center [784, 372] width 1568 height 745
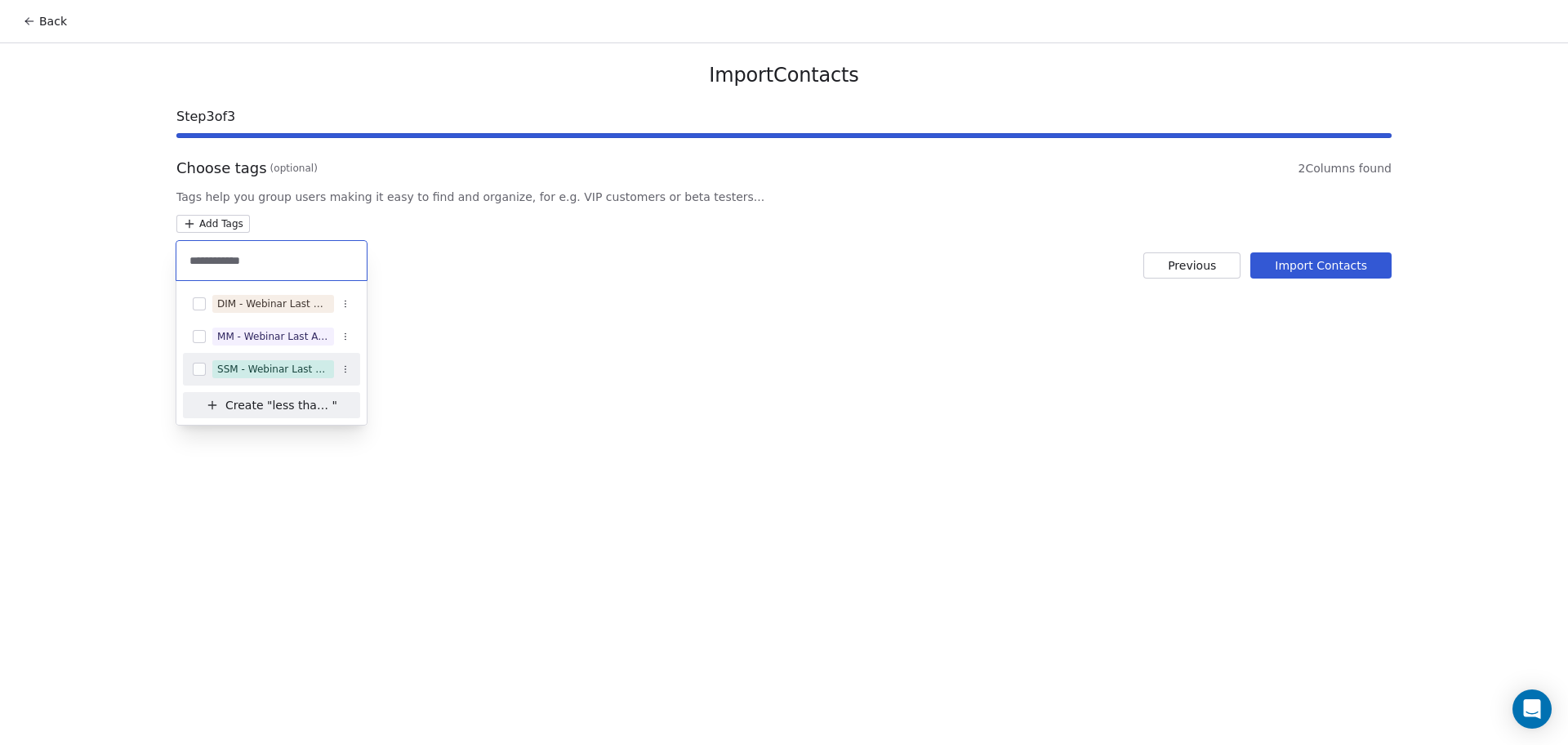
type input "**********"
click at [239, 363] on div "SSM - Webinar Last Attended (Less Than 30 mins)" at bounding box center [273, 370] width 112 height 15
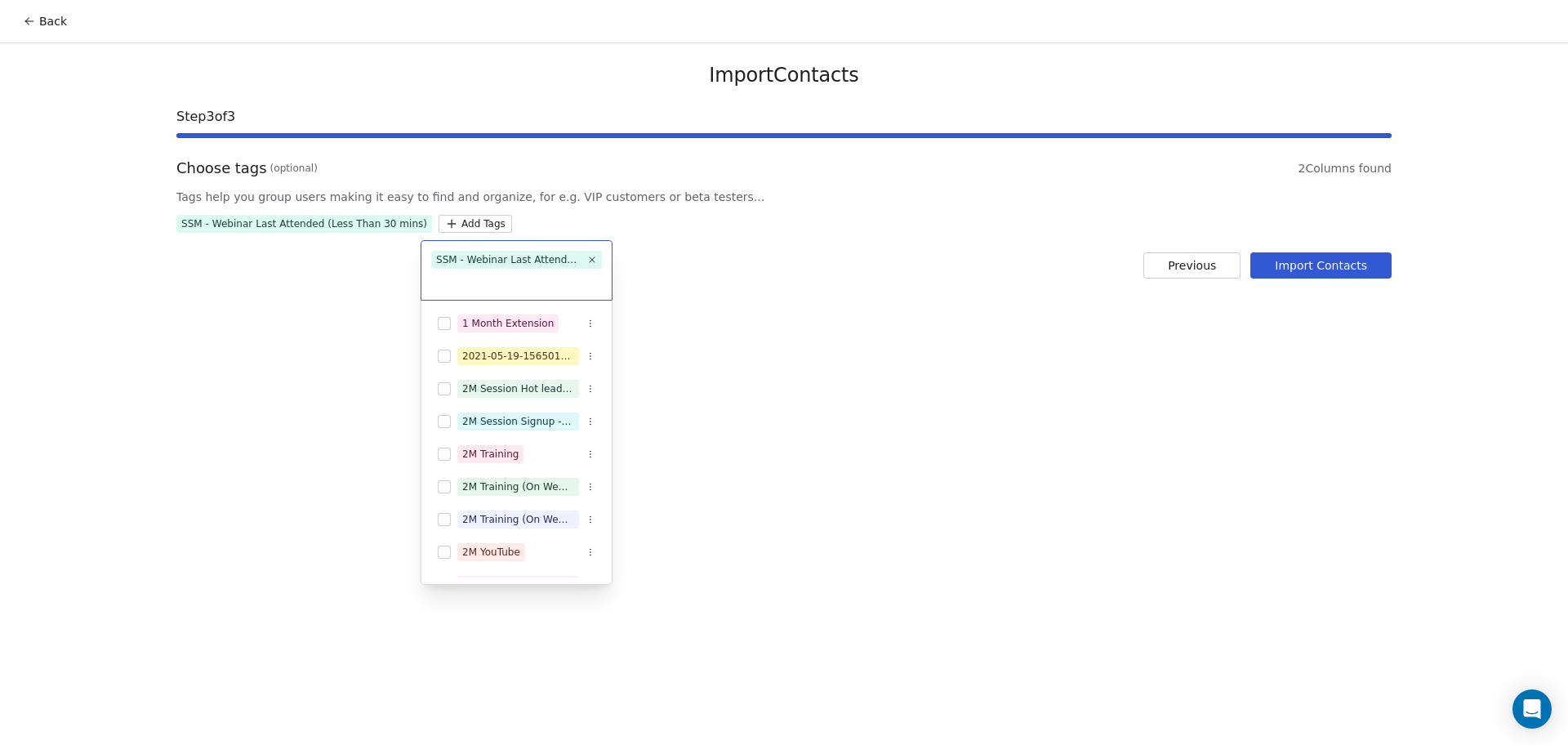
click at [786, 275] on html "Back Import Contacts Step 3 of 3 Choose tags (optional) 2 Columns found Tags he…" at bounding box center [784, 372] width 1568 height 745
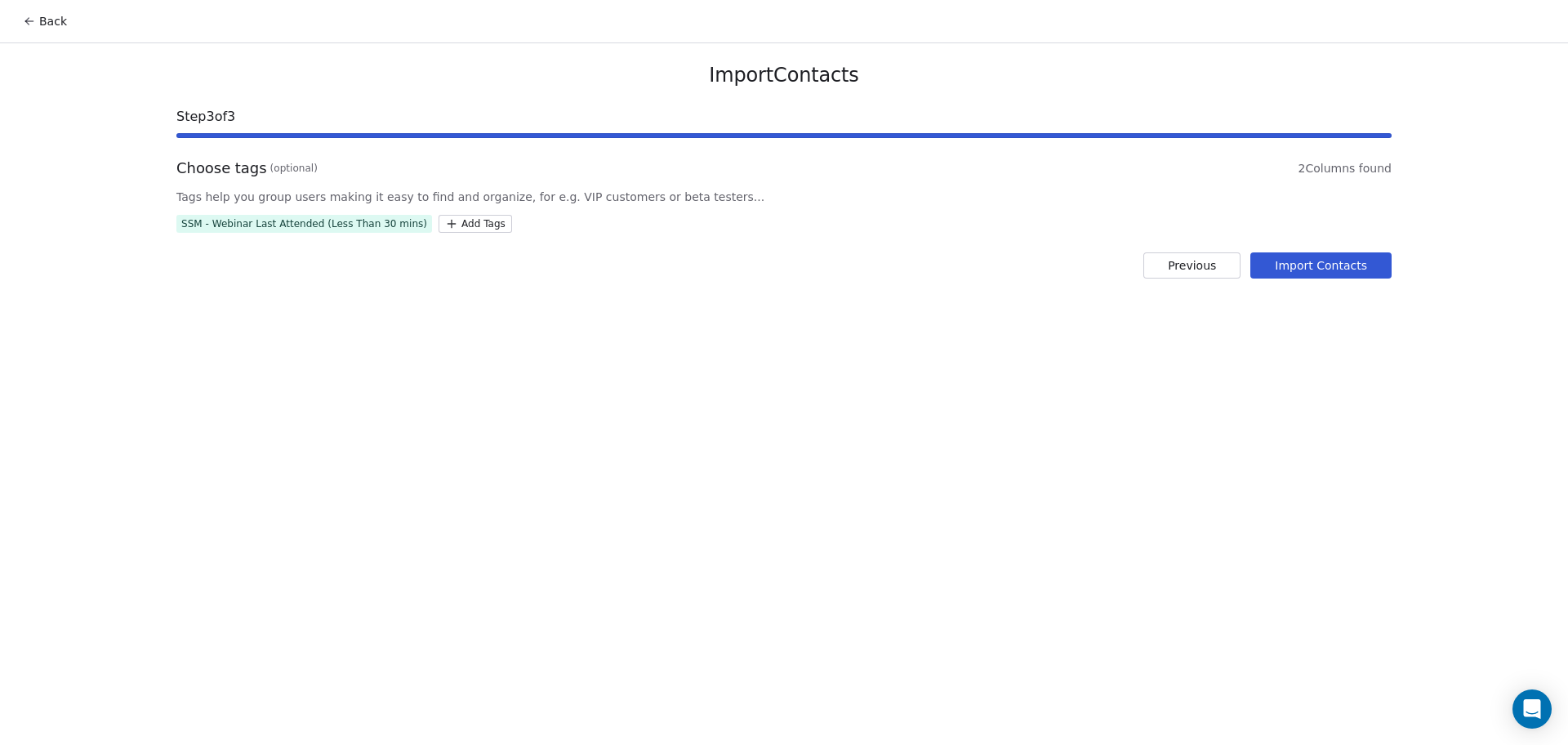
click at [1254, 277] on button "Import Contacts" at bounding box center [1321, 265] width 141 height 26
